Goal: Task Accomplishment & Management: Manage account settings

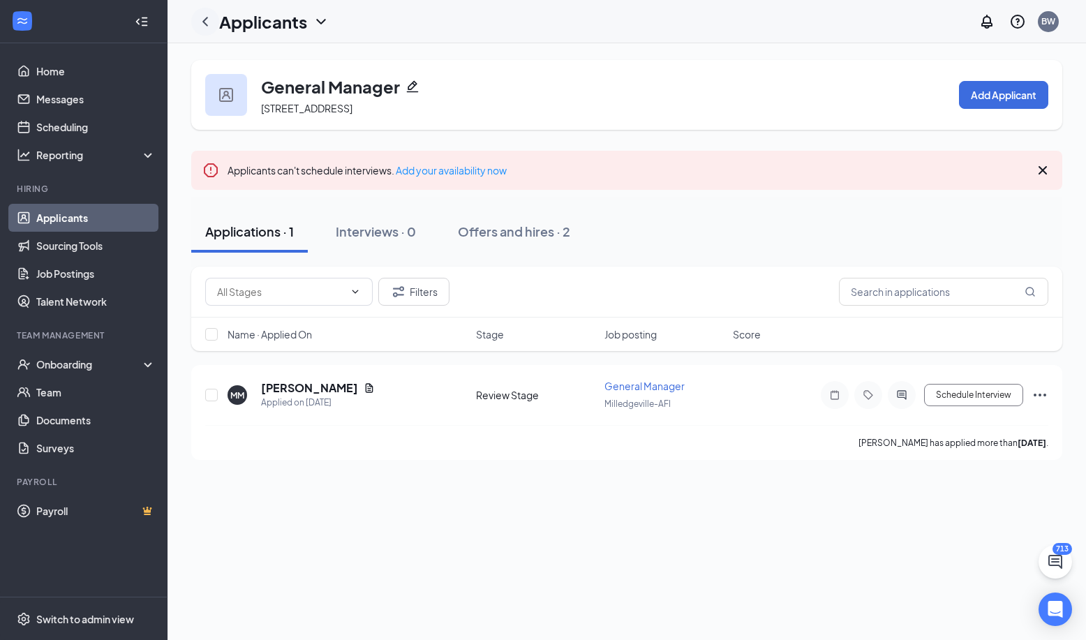
click at [213, 17] on icon "ChevronLeft" at bounding box center [205, 21] width 17 height 17
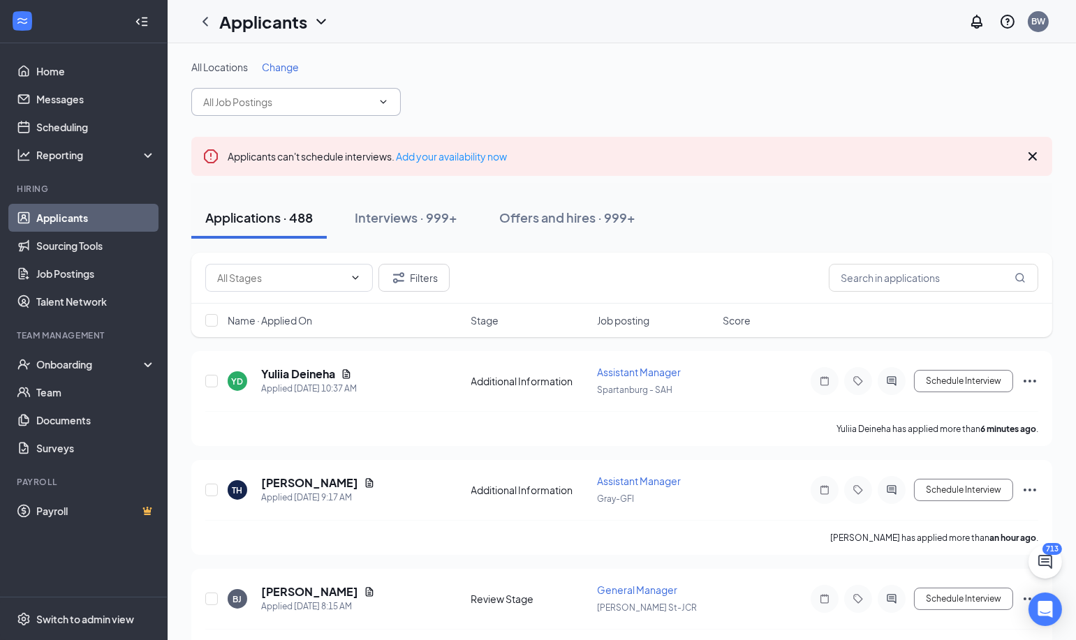
click at [383, 103] on icon "ChevronDown" at bounding box center [384, 101] width 6 height 3
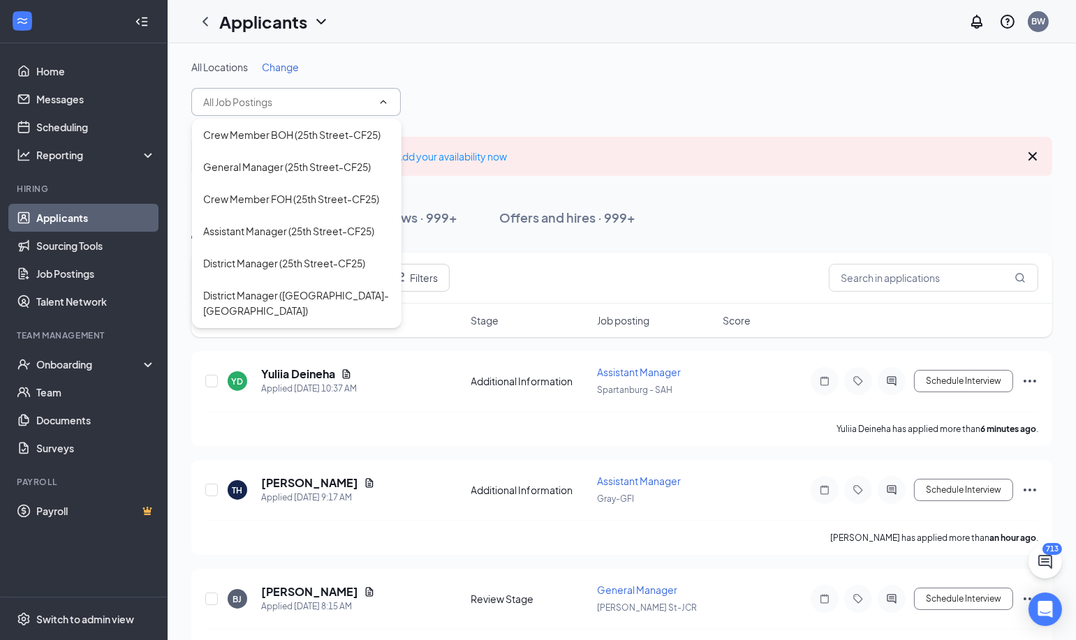
click at [288, 71] on span "Change" at bounding box center [280, 67] width 37 height 13
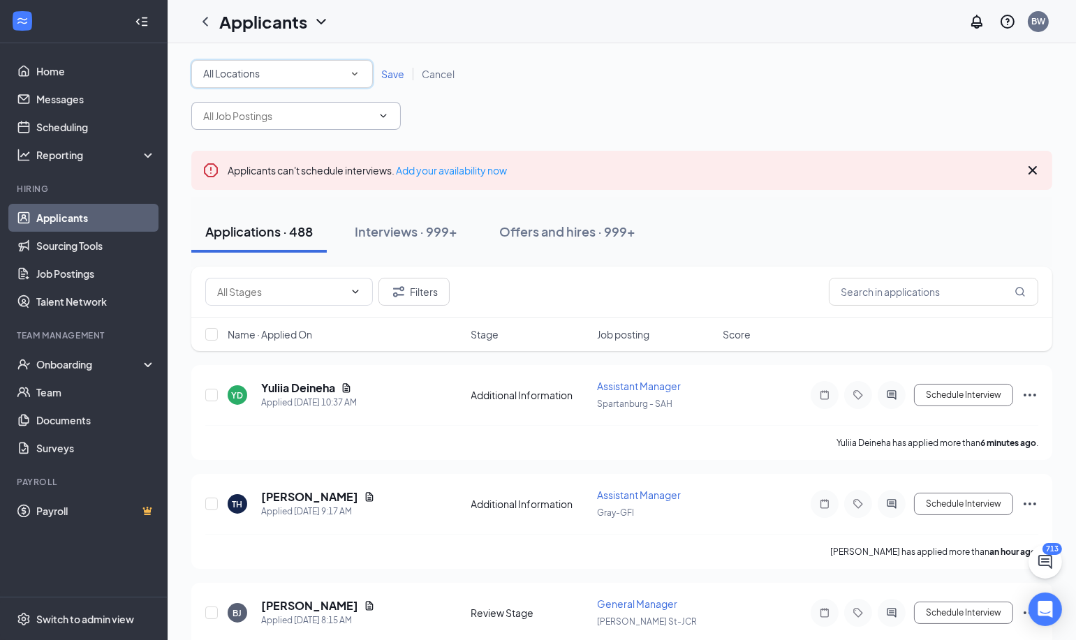
click at [364, 75] on div "All Locations All Locations" at bounding box center [282, 74] width 182 height 28
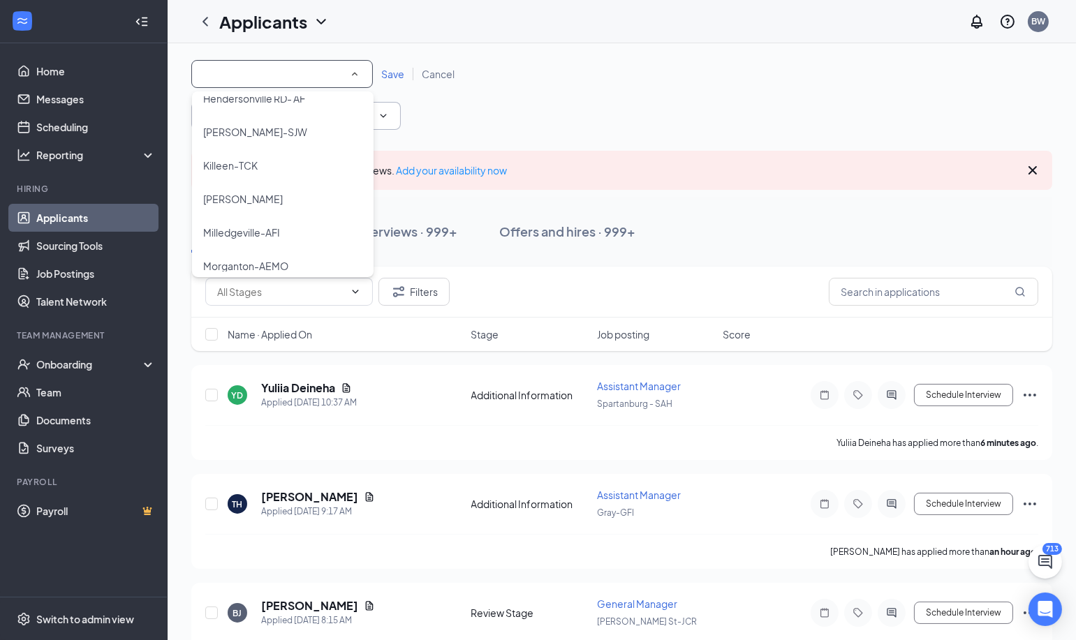
scroll to position [445, 0]
click at [296, 168] on div "Milledgeville-AFI" at bounding box center [282, 171] width 159 height 17
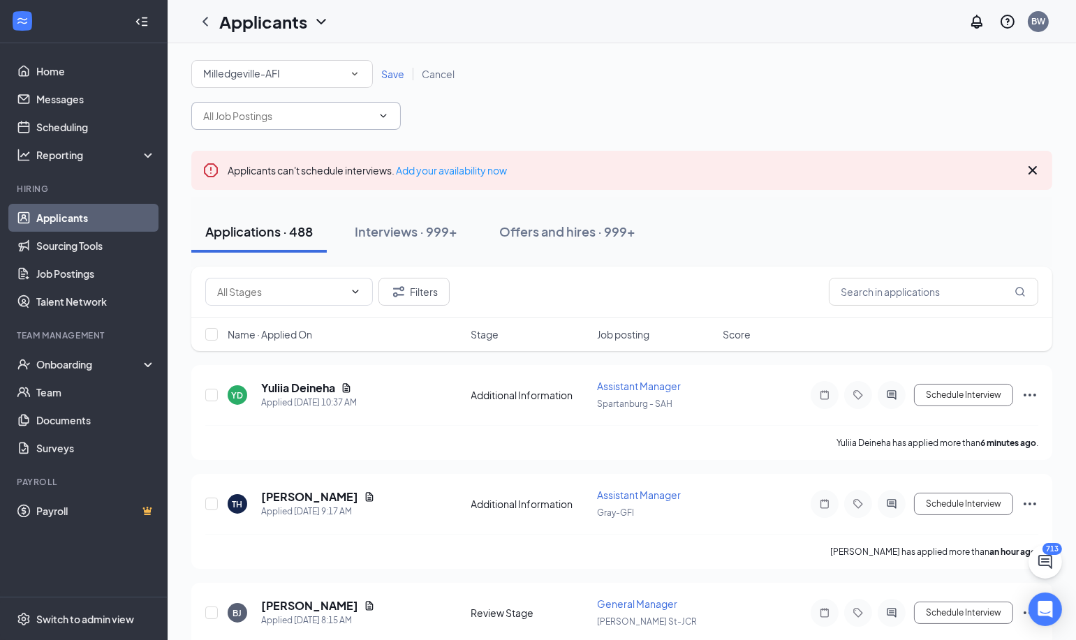
click at [395, 80] on div "Save Cancel" at bounding box center [418, 74] width 90 height 14
click at [397, 78] on span "Save" at bounding box center [392, 74] width 23 height 13
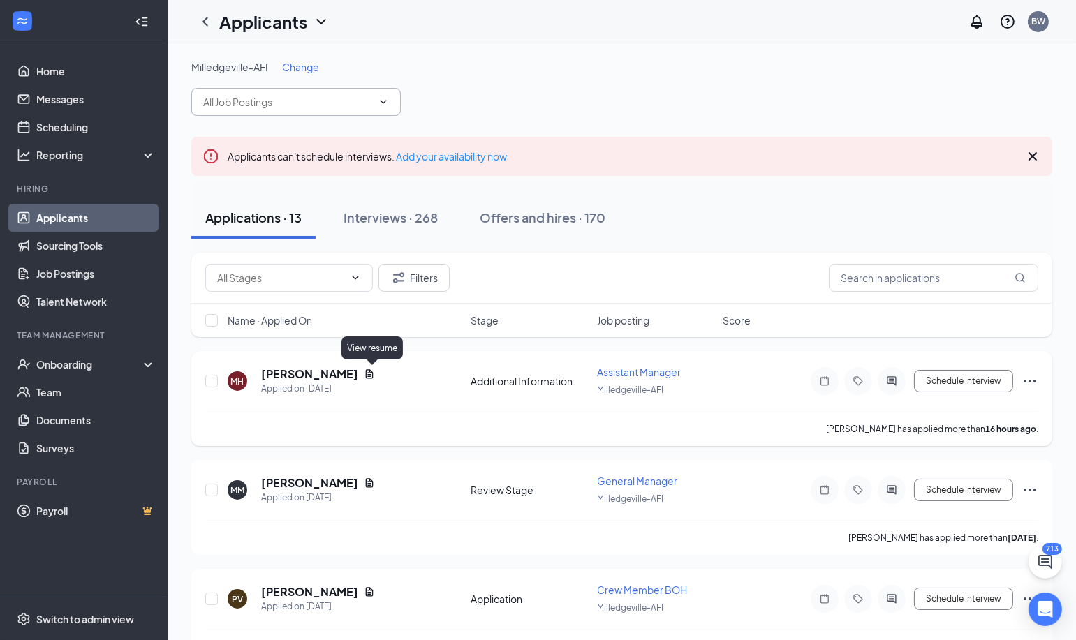
click at [369, 374] on icon "Document" at bounding box center [369, 374] width 11 height 11
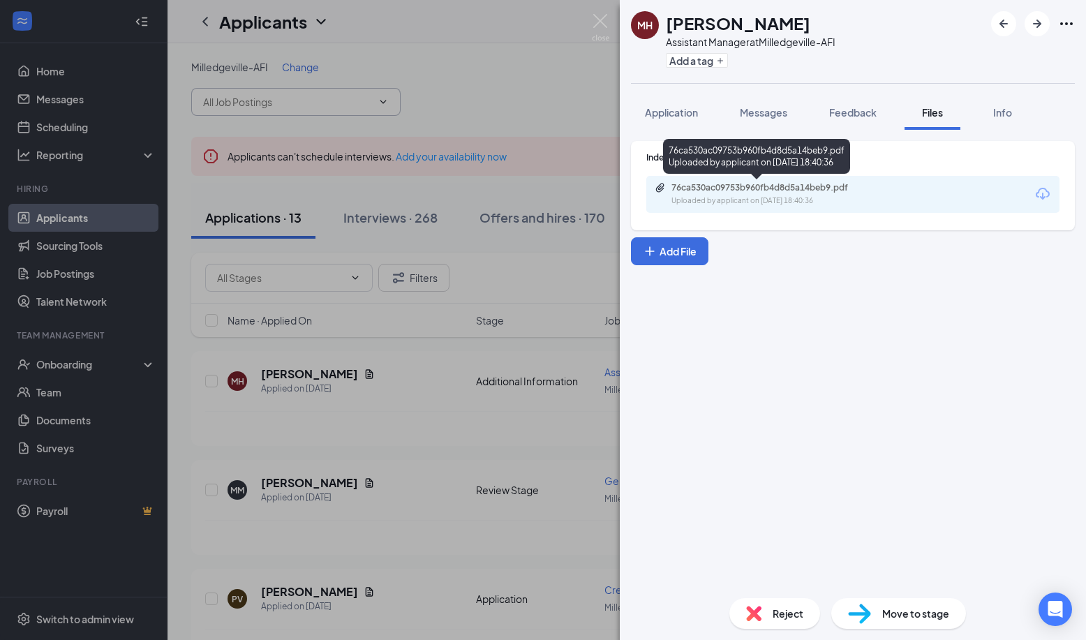
click at [761, 183] on div "76ca530ac09753b960fb4d8d5a14beb9.pdf" at bounding box center [770, 187] width 196 height 11
click at [598, 28] on img at bounding box center [600, 27] width 17 height 27
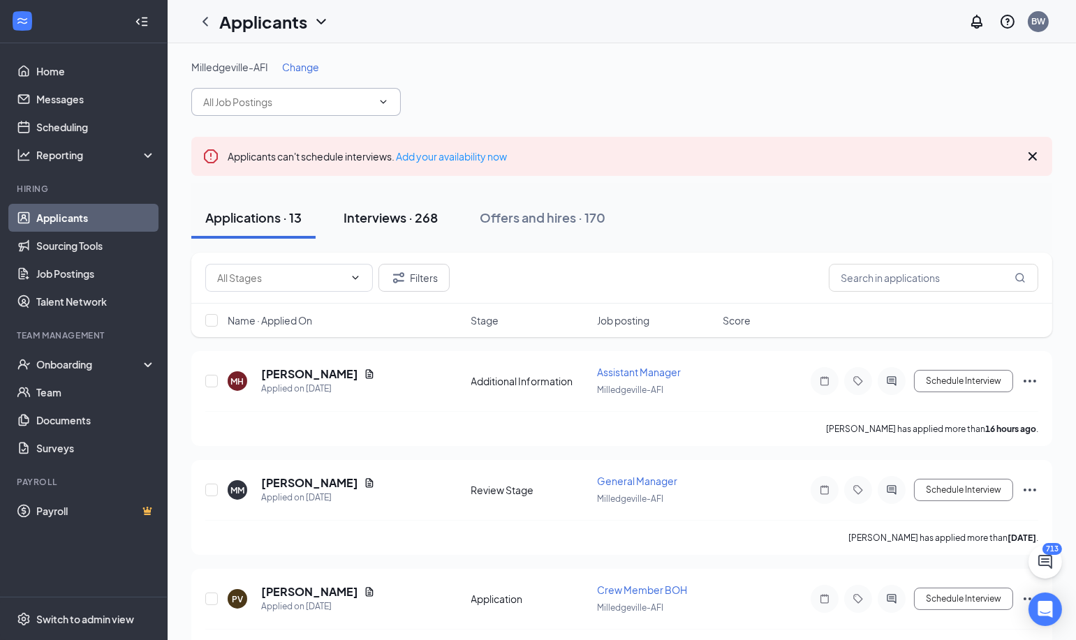
click at [402, 213] on div "Interviews · 268" at bounding box center [391, 217] width 94 height 17
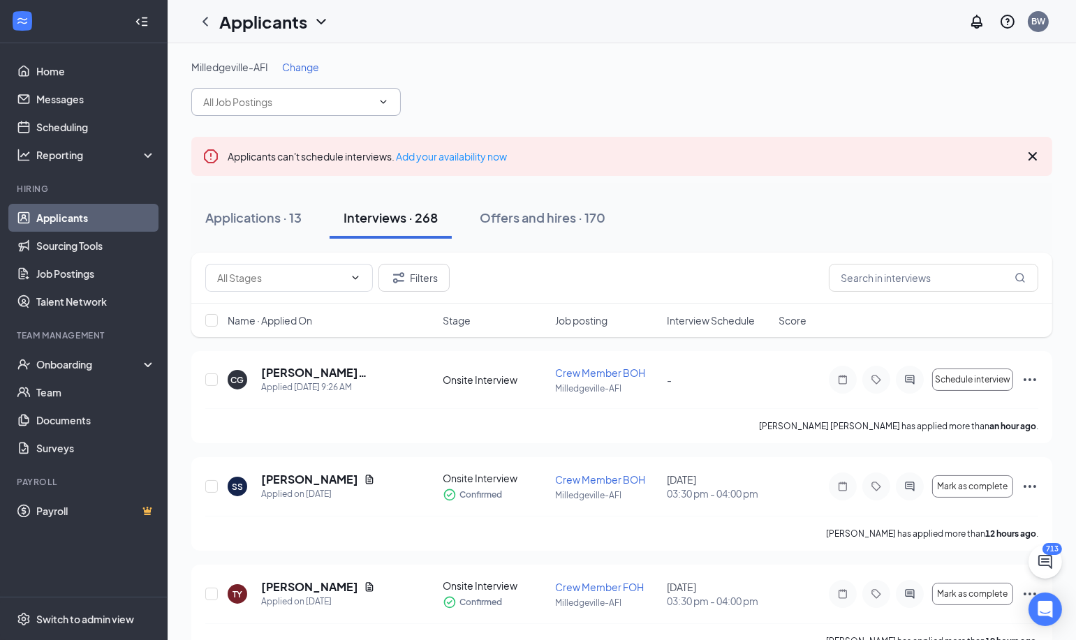
click at [664, 326] on div "Name · Applied On Stage Job posting Interview Schedule Score" at bounding box center [621, 321] width 861 height 34
click at [716, 320] on span "Interview Schedule" at bounding box center [711, 321] width 88 height 14
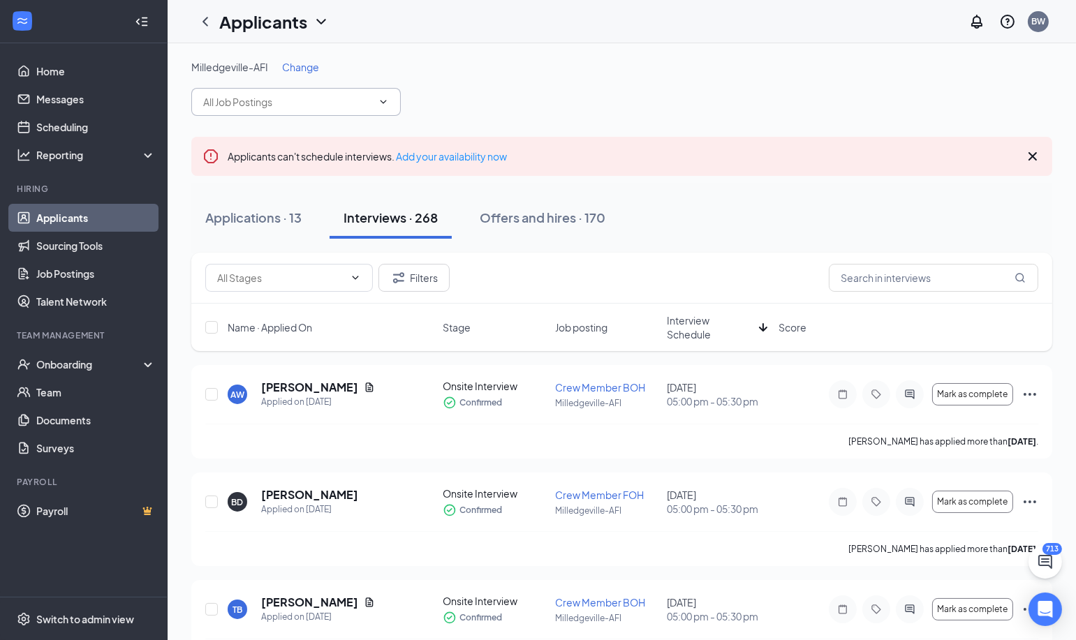
click at [582, 325] on span "Job posting" at bounding box center [581, 327] width 52 height 14
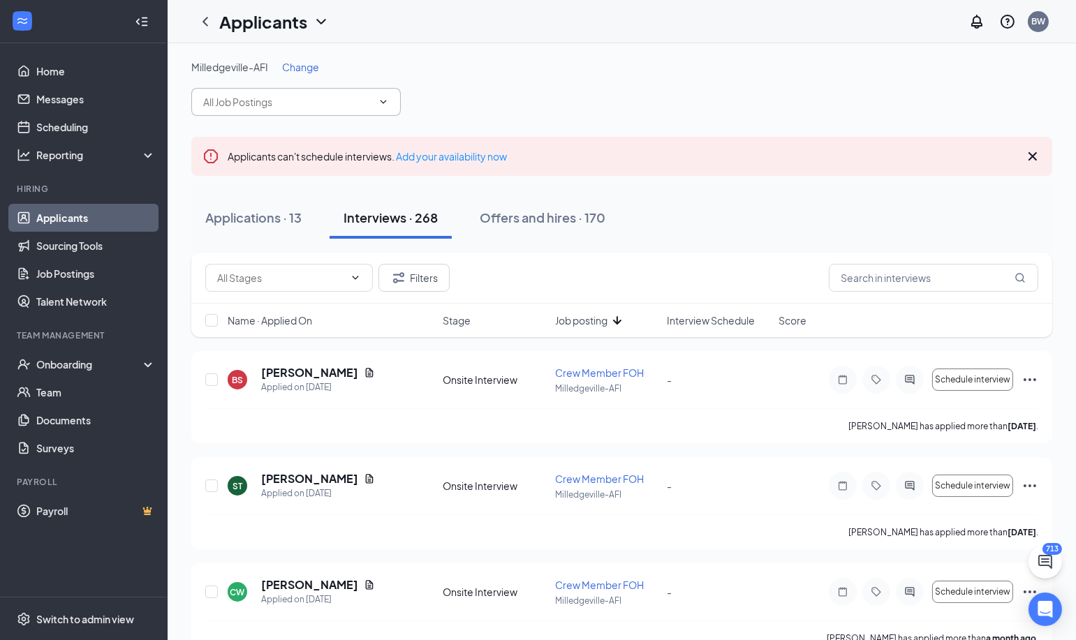
click at [381, 105] on icon "ChevronDown" at bounding box center [383, 101] width 11 height 11
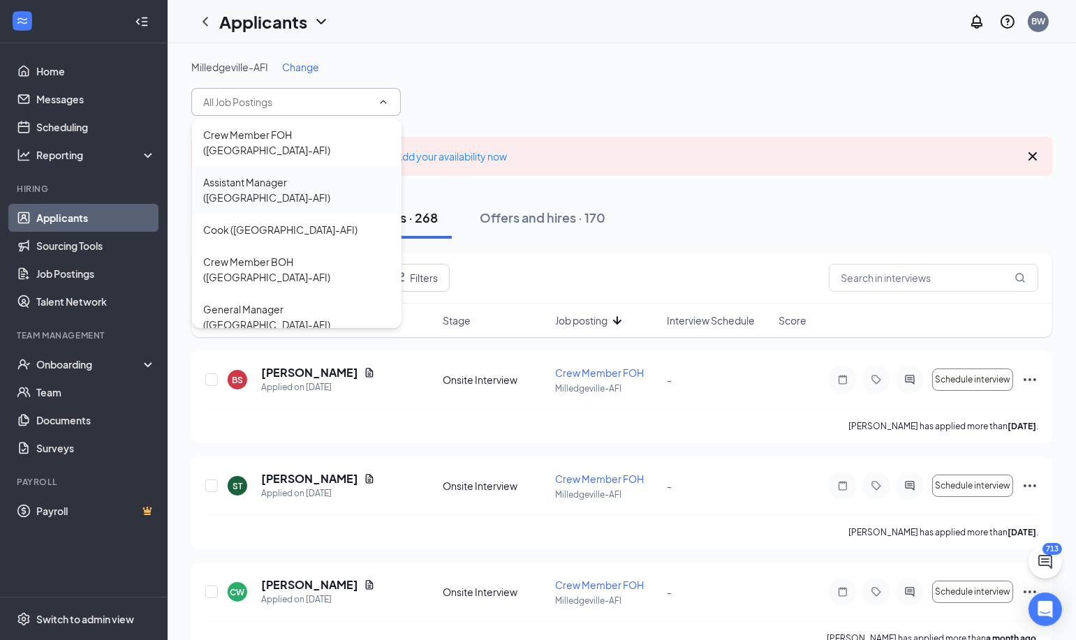
click at [319, 175] on div "Assistant Manager ([GEOGRAPHIC_DATA]-AFI)" at bounding box center [296, 190] width 187 height 31
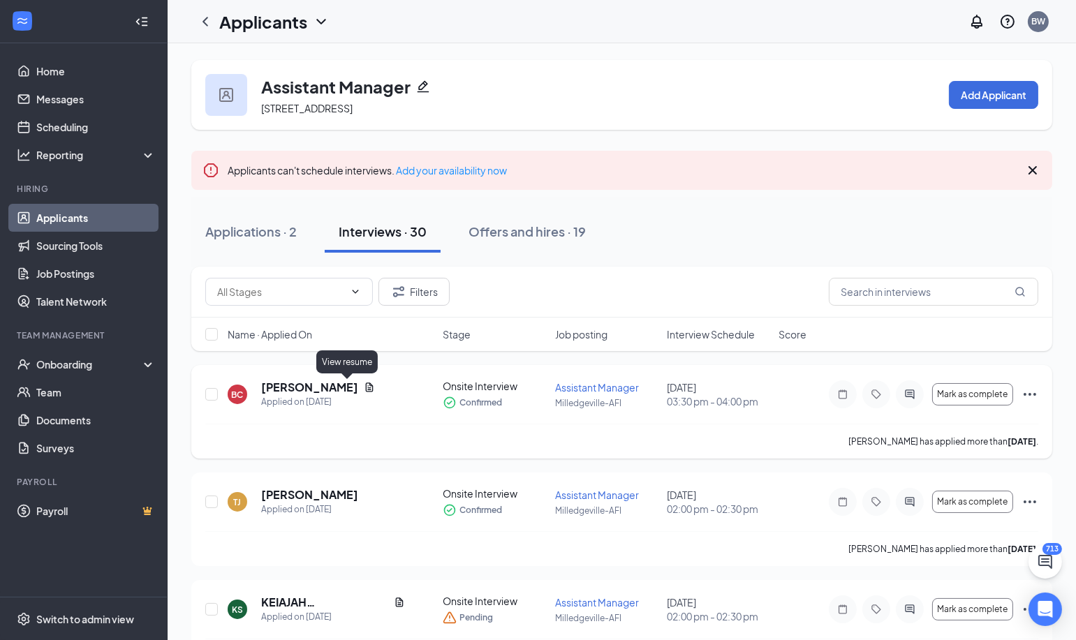
click at [364, 388] on icon "Document" at bounding box center [369, 387] width 11 height 11
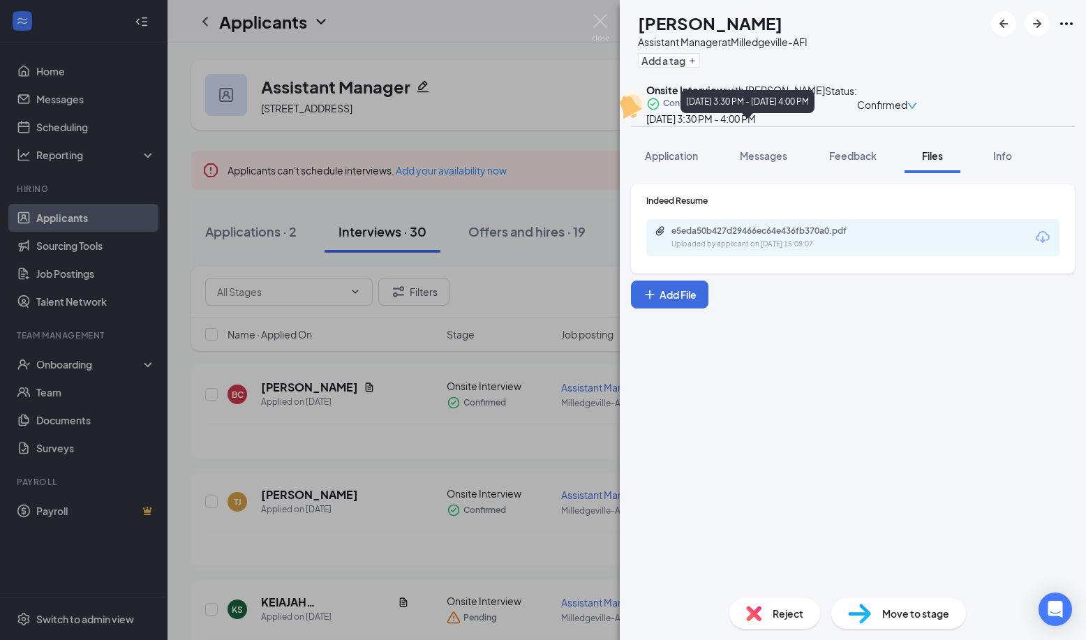
click at [749, 125] on div "[DATE] 3:30 PM - 4:00 PM" at bounding box center [736, 118] width 179 height 15
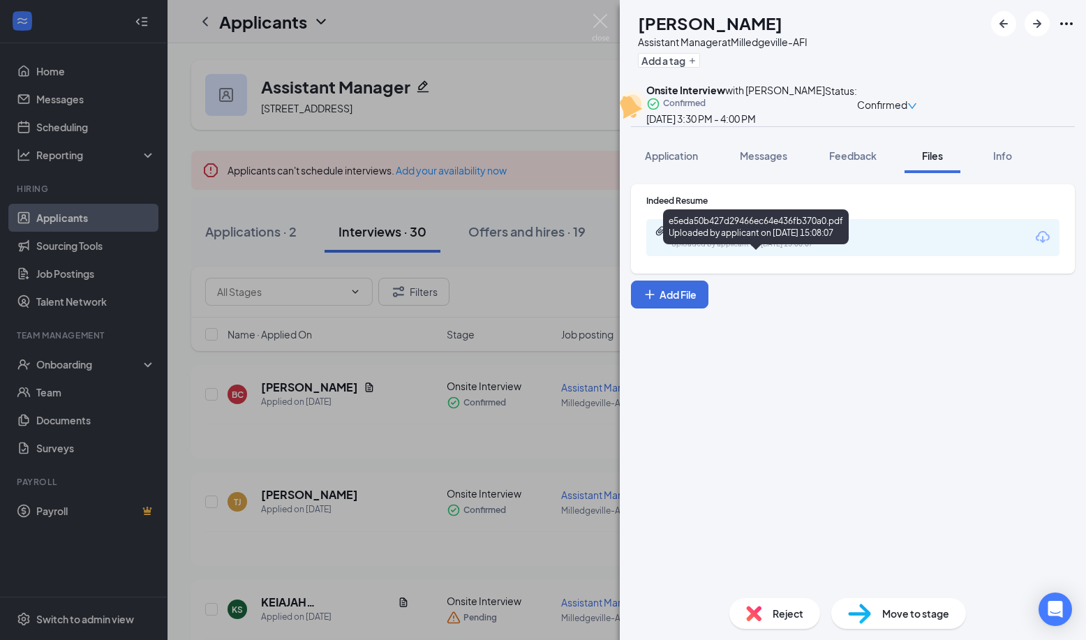
click at [758, 237] on div "e5eda50b427d29466ec64e436fb370a0.pdf" at bounding box center [770, 231] width 196 height 11
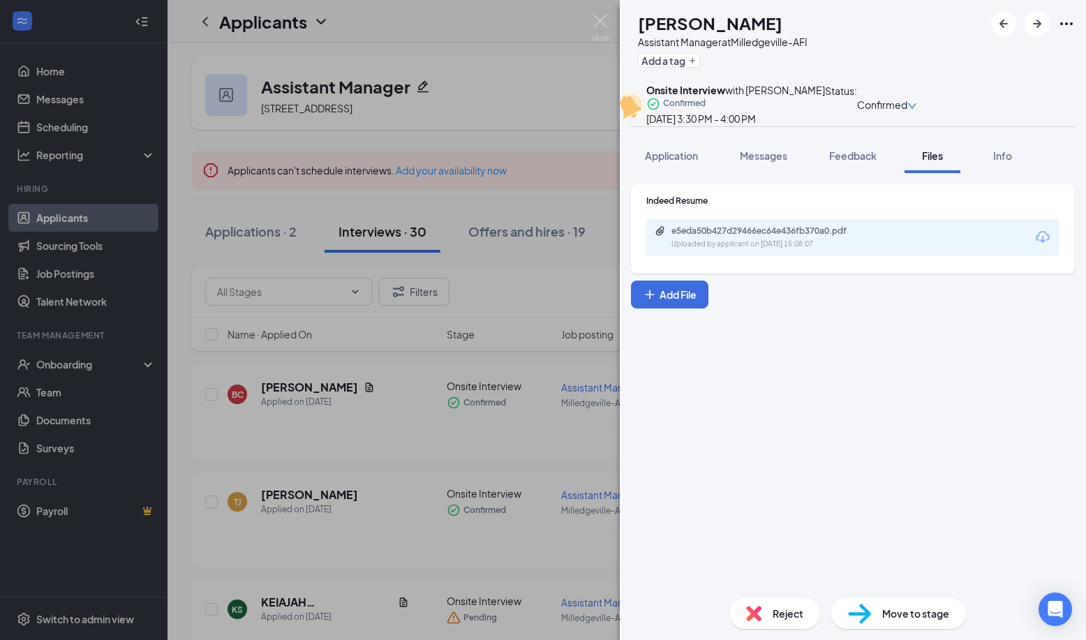
click at [344, 483] on div "[PERSON_NAME] Assistant Manager at [GEOGRAPHIC_DATA]-AFI Add a tag Onsite Inter…" at bounding box center [543, 320] width 1086 height 640
